Goal: Find specific page/section: Find specific page/section

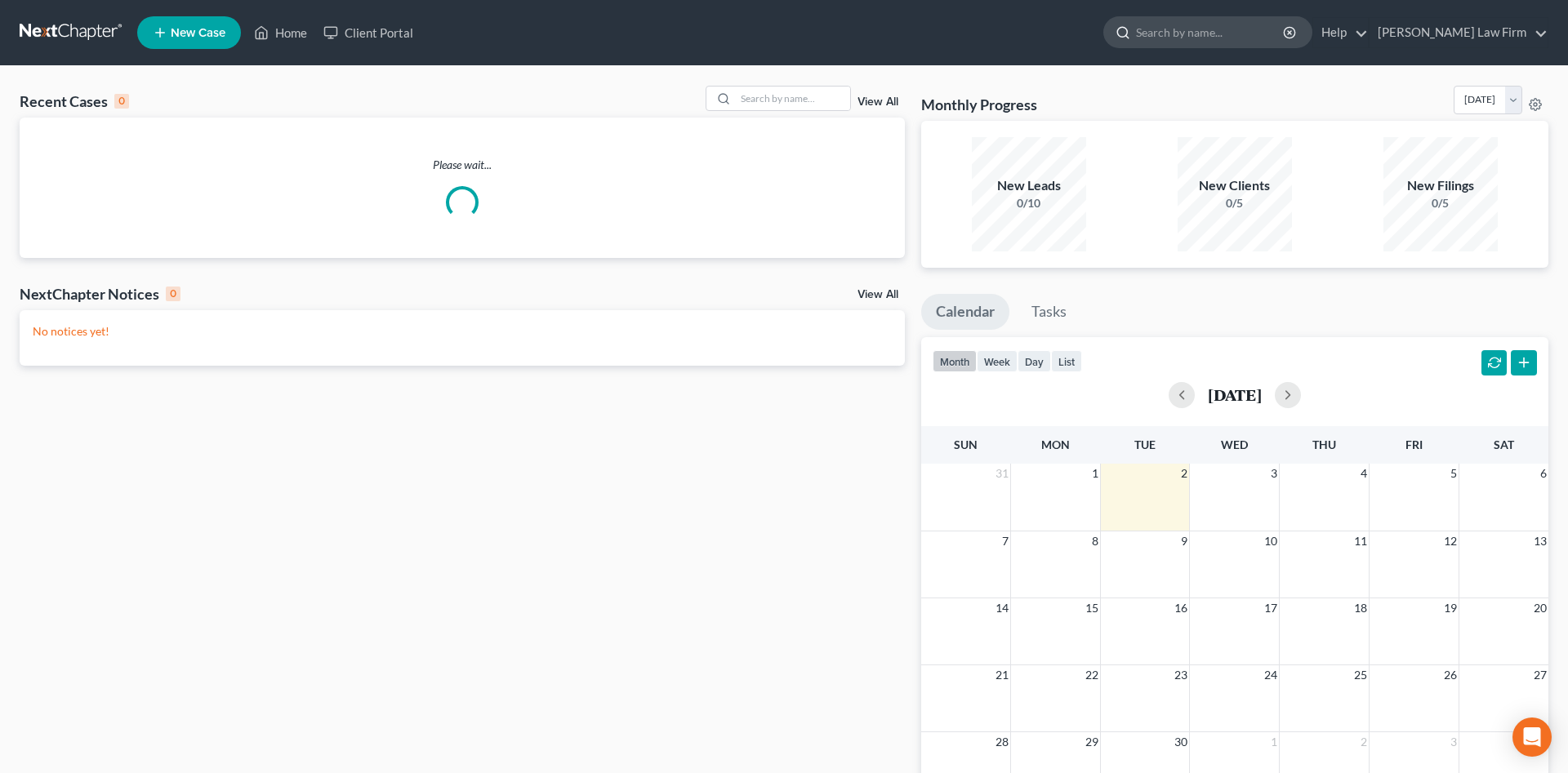
click at [1215, 26] on input "search" at bounding box center [1210, 32] width 149 height 30
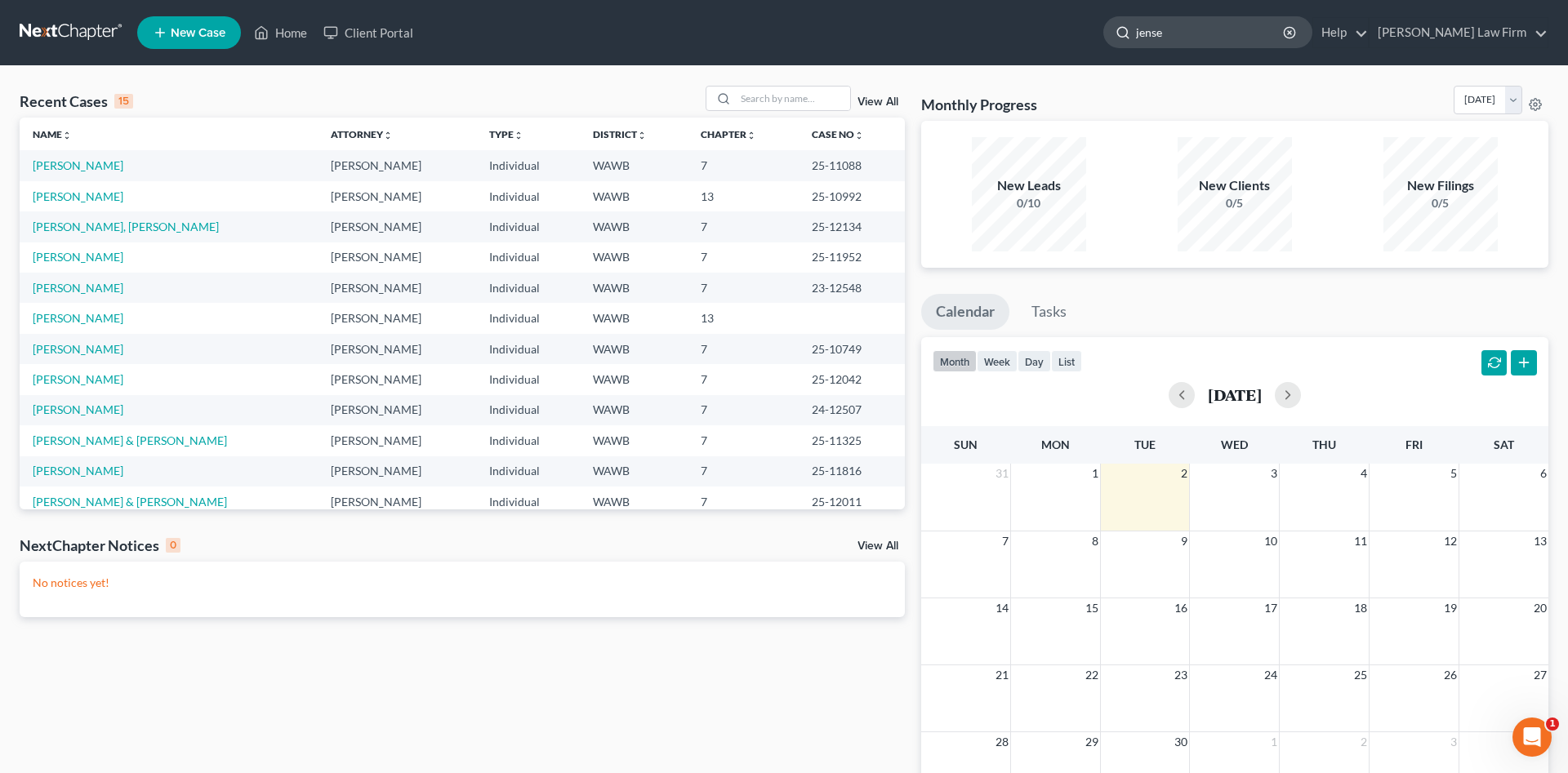
type input "[PERSON_NAME]"
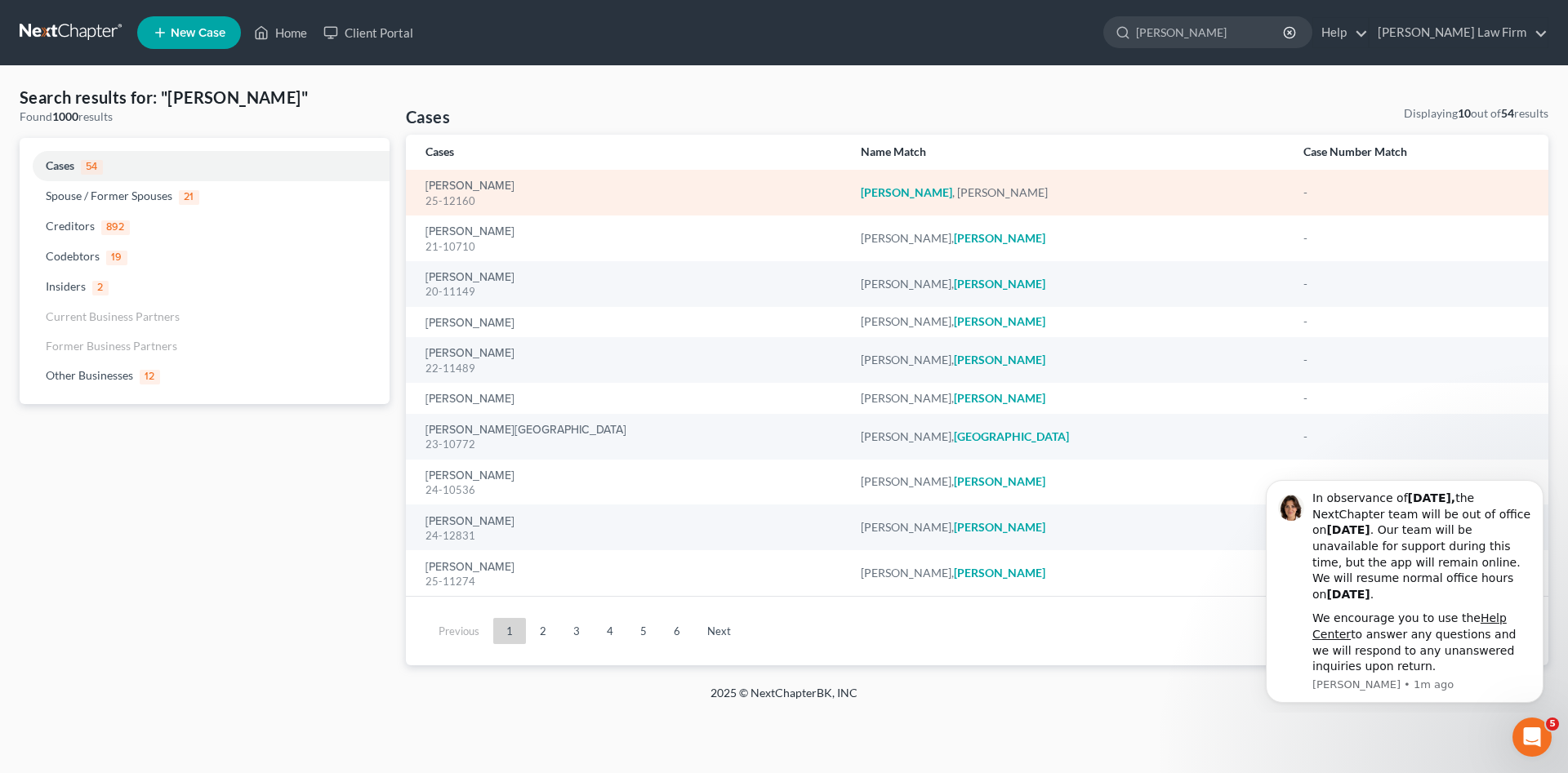
click at [509, 184] on div "[PERSON_NAME] 25-12160" at bounding box center [630, 193] width 409 height 32
click at [482, 192] on link "[PERSON_NAME]" at bounding box center [470, 185] width 89 height 12
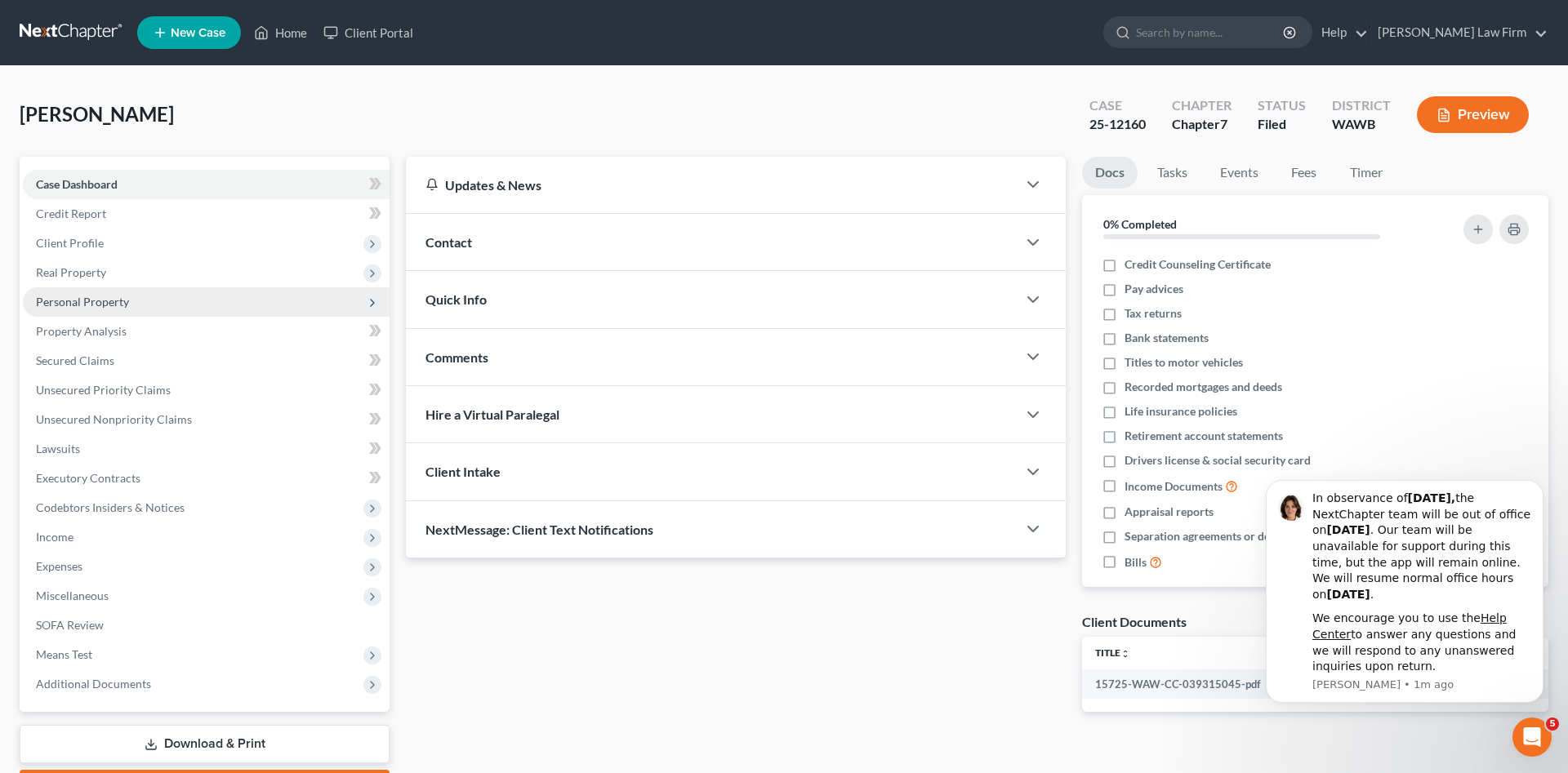
click at [131, 306] on span "Personal Property" at bounding box center [206, 302] width 367 height 29
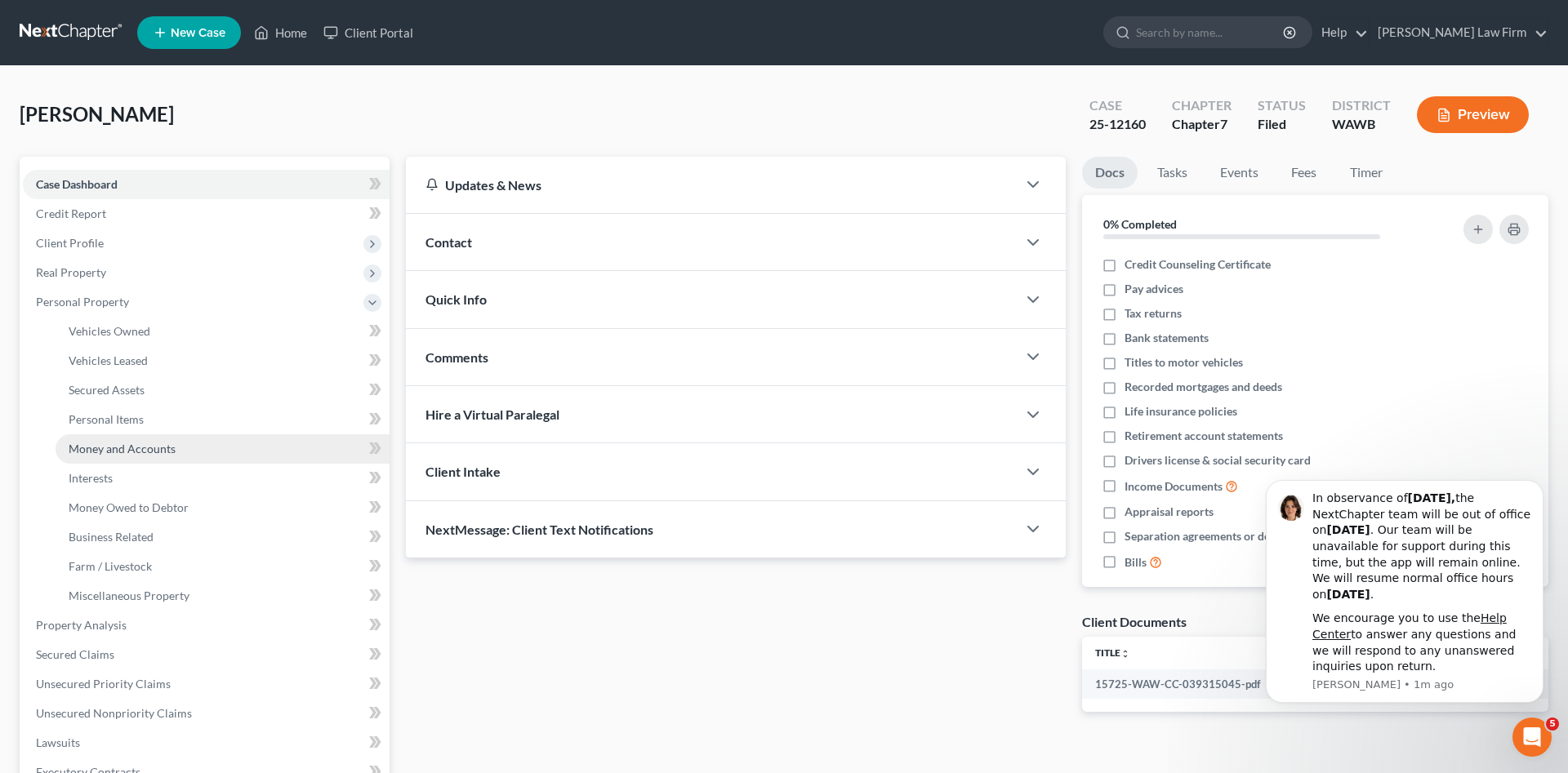
click at [146, 453] on span "Money and Accounts" at bounding box center [122, 449] width 107 height 14
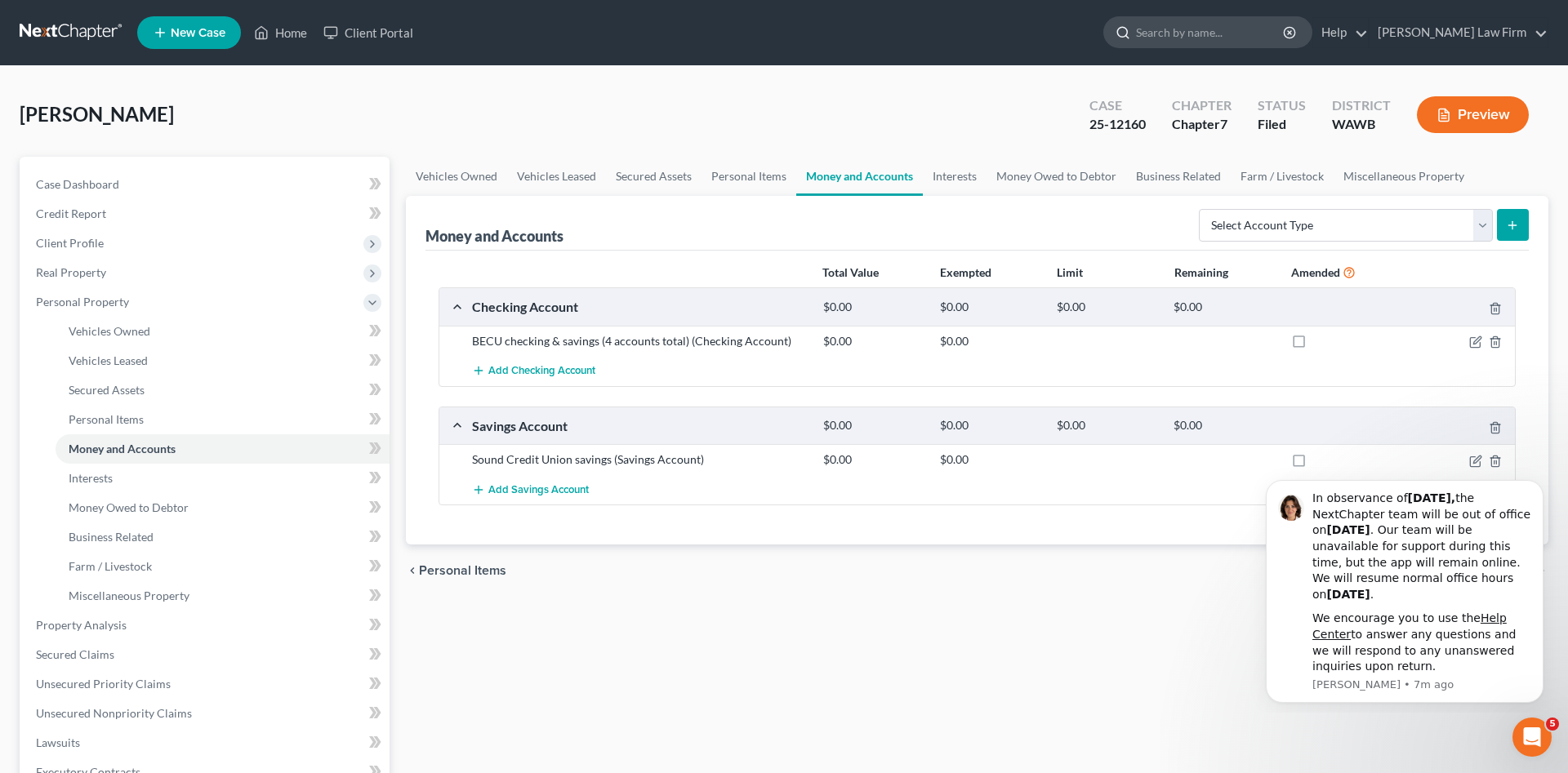
click at [1239, 32] on input "search" at bounding box center [1210, 32] width 149 height 30
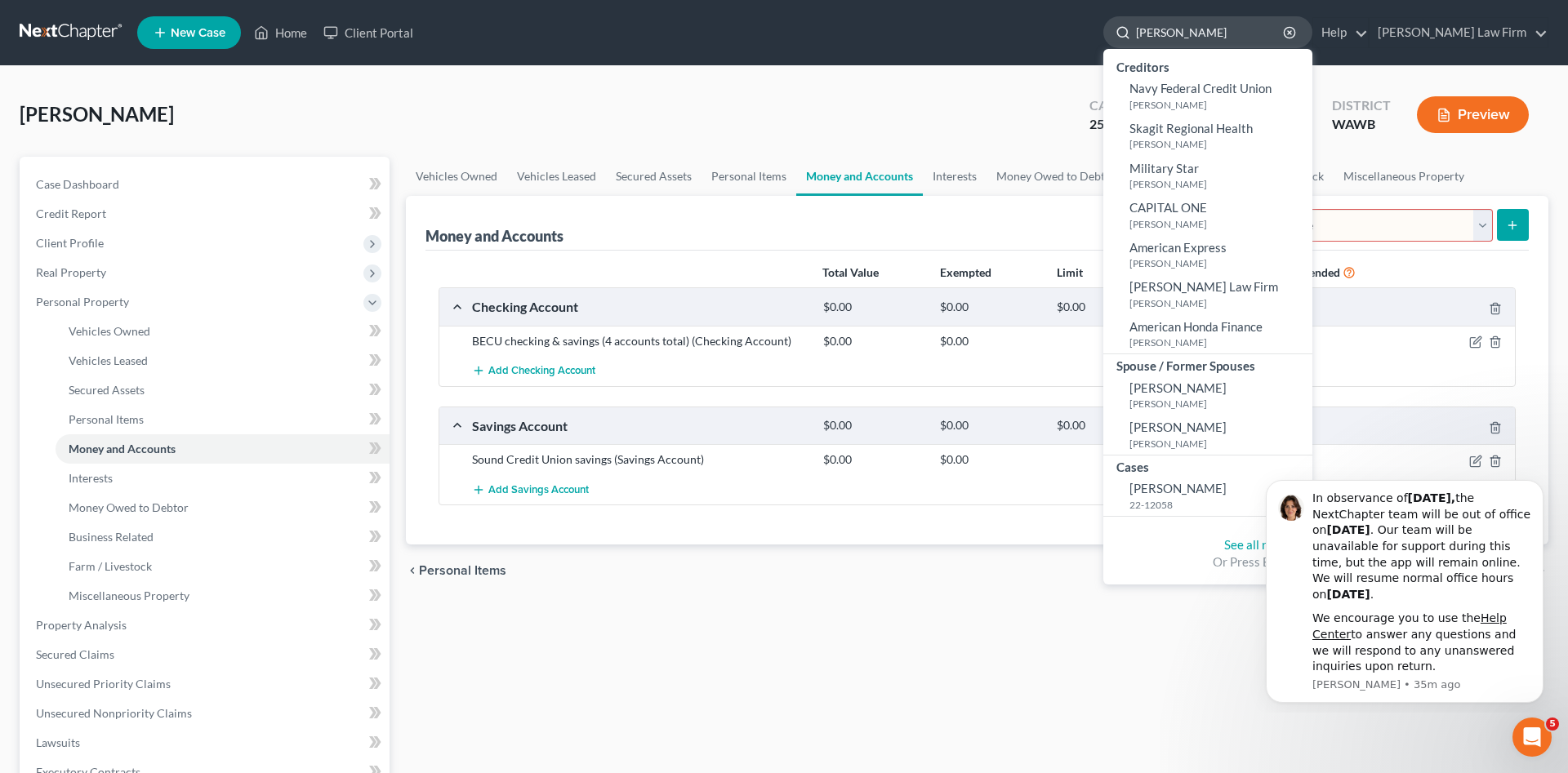
click at [1261, 39] on input "[PERSON_NAME]" at bounding box center [1210, 32] width 149 height 30
type input "llorente"
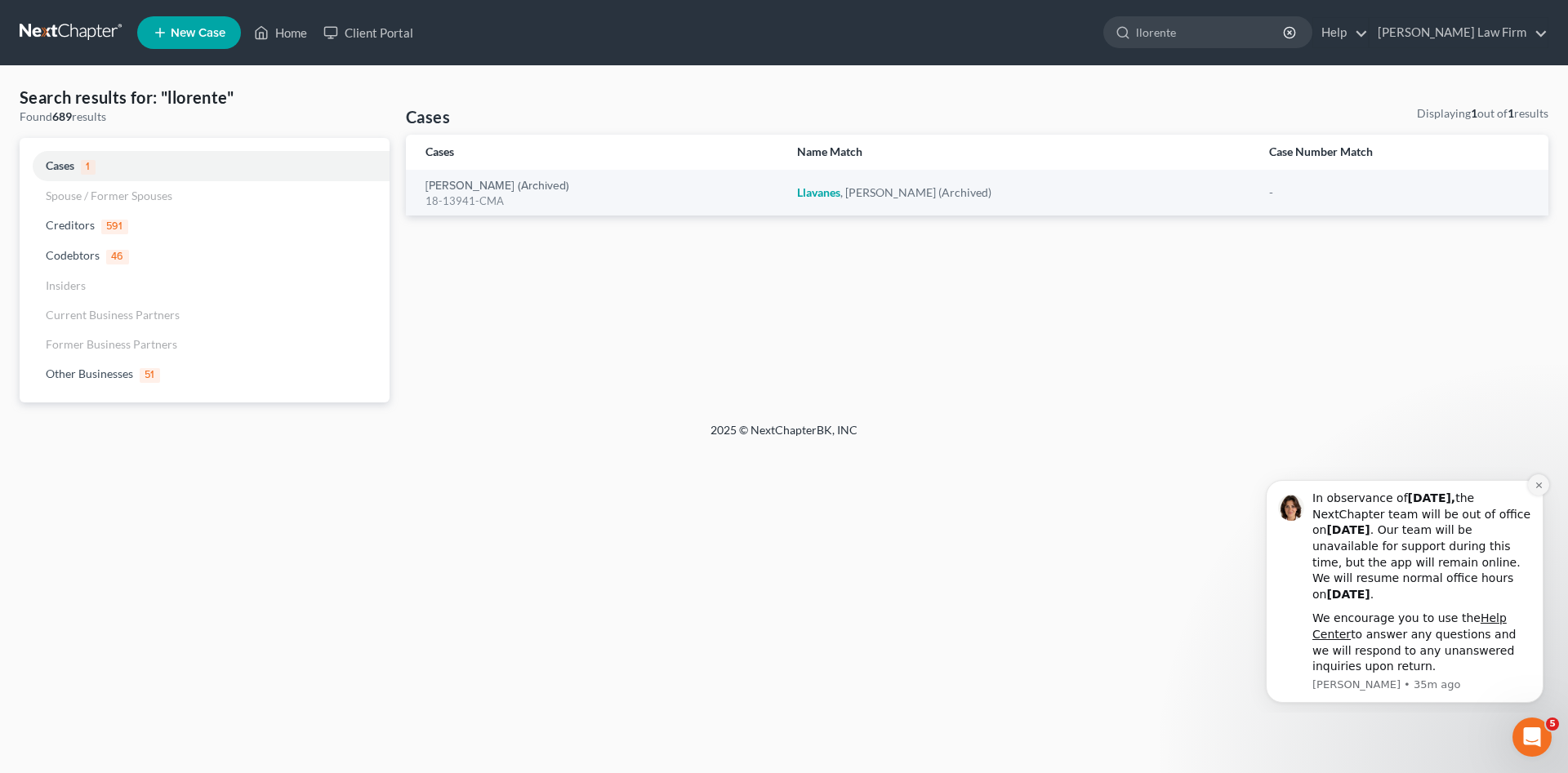
click at [1532, 481] on button "Dismiss notification" at bounding box center [1539, 485] width 21 height 21
